Goal: Information Seeking & Learning: Check status

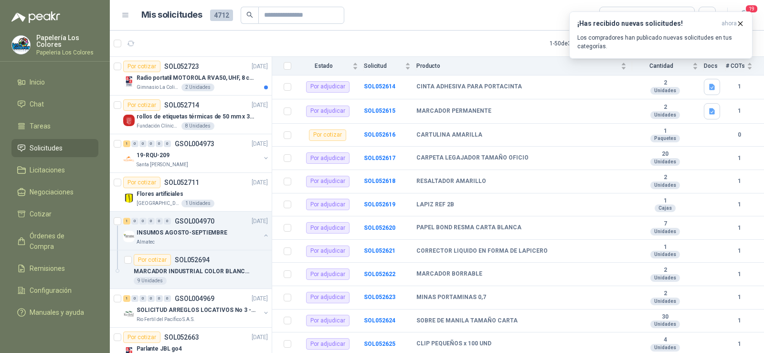
scroll to position [239, 0]
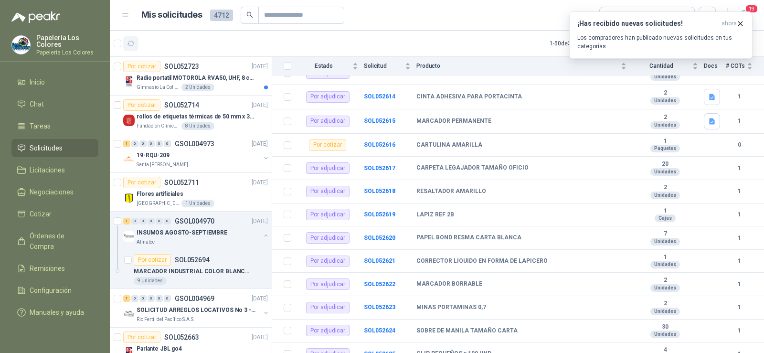
click at [130, 43] on icon "button" at bounding box center [131, 44] width 8 height 8
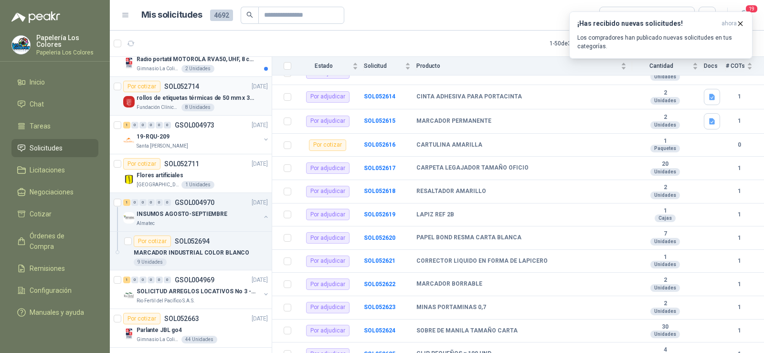
scroll to position [0, 0]
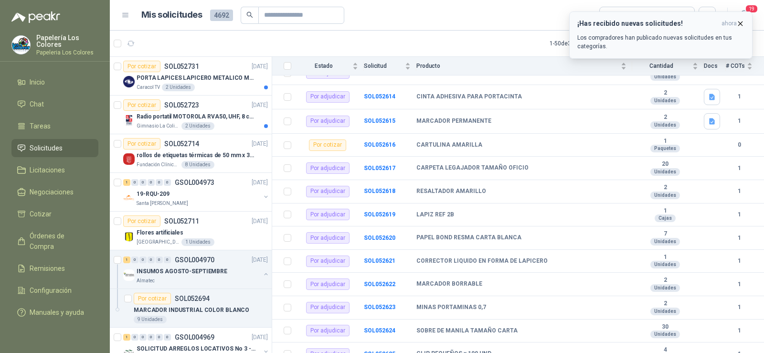
click at [740, 21] on icon "button" at bounding box center [740, 24] width 8 height 8
click at [733, 25] on span "ahora" at bounding box center [728, 24] width 15 height 8
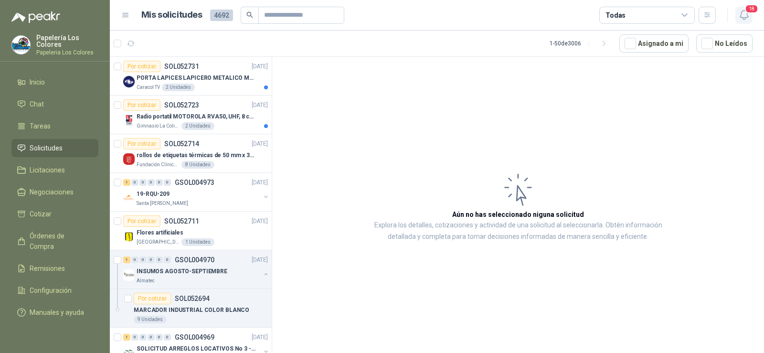
click at [742, 16] on icon "button" at bounding box center [744, 15] width 12 height 12
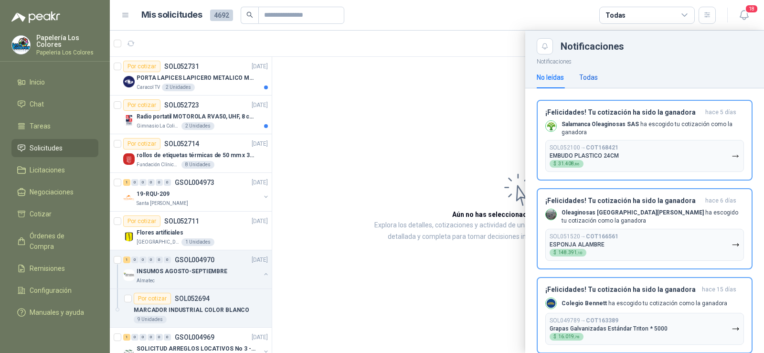
click at [591, 80] on div "Todas" at bounding box center [588, 77] width 19 height 11
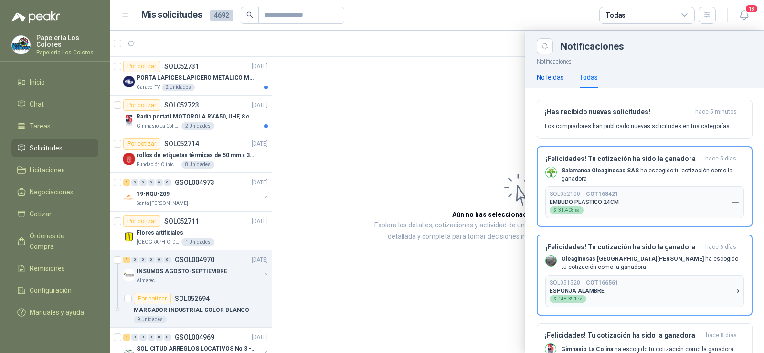
click at [553, 80] on div "No leídas" at bounding box center [550, 77] width 27 height 11
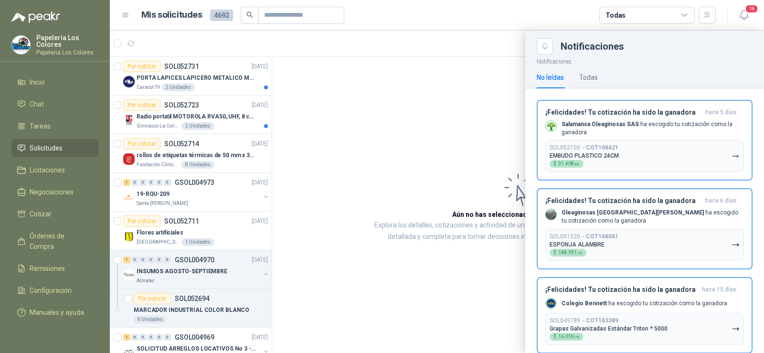
click at [423, 105] on div at bounding box center [437, 192] width 654 height 322
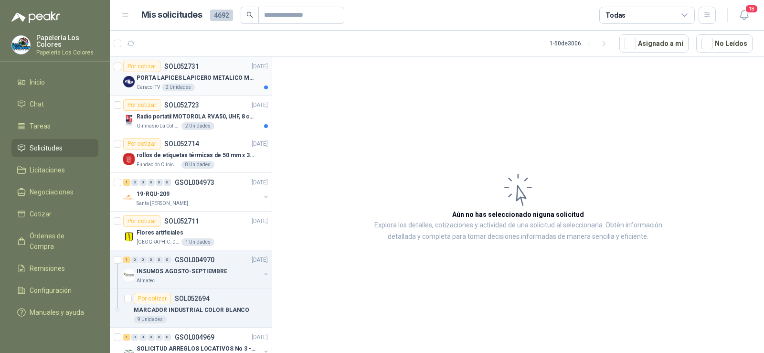
click at [172, 79] on p "PORTA LAPICES LAPICERO METALICO MALLA. IGUALES A LOS DEL LIK ADJUNTO" at bounding box center [196, 78] width 119 height 9
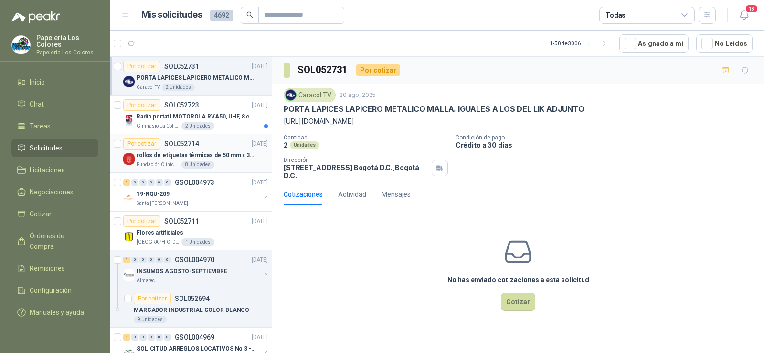
click at [148, 158] on p "rollos de etiquetas térmicas de 50 mm x 30 mm" at bounding box center [196, 155] width 119 height 9
